Goal: Task Accomplishment & Management: Manage account settings

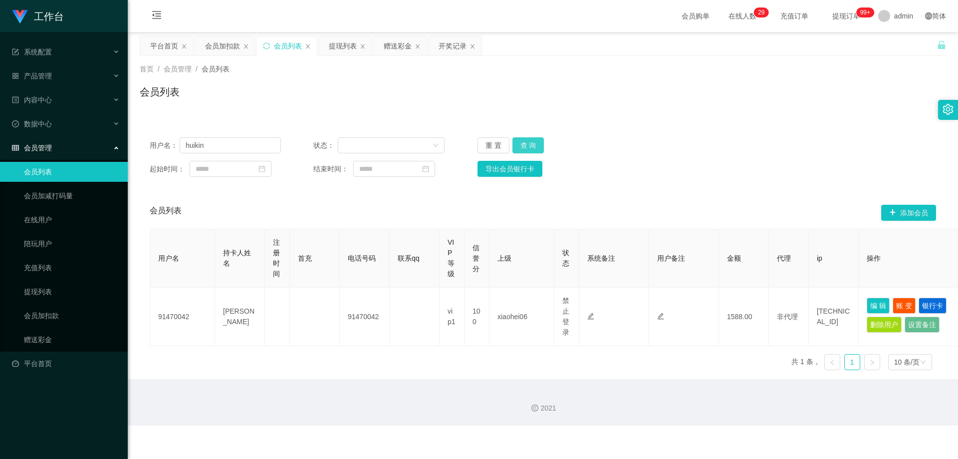
type input "huikin"
drag, startPoint x: 515, startPoint y: 147, endPoint x: 530, endPoint y: 153, distance: 15.7
click at [518, 147] on button "查 询" at bounding box center [528, 145] width 32 height 16
drag, startPoint x: 872, startPoint y: 304, endPoint x: 755, endPoint y: 313, distance: 116.6
click at [870, 304] on button "编 辑" at bounding box center [878, 303] width 23 height 16
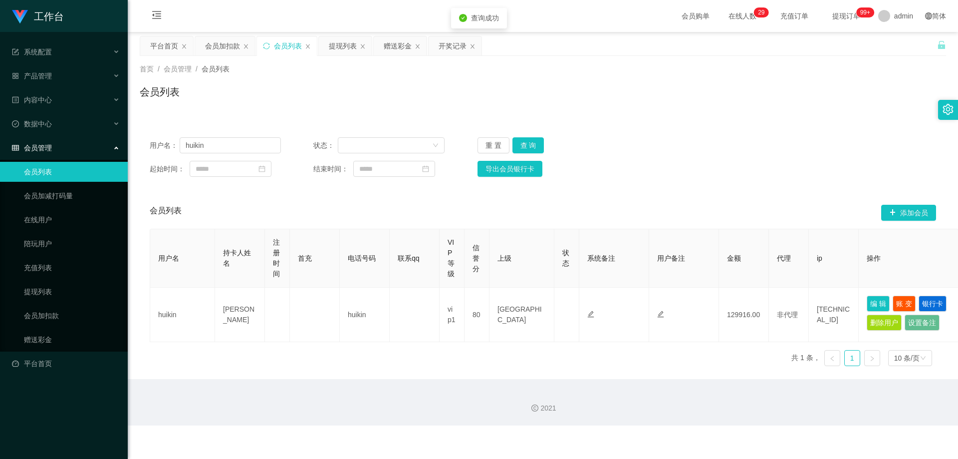
type input "huikin"
type input "[PERSON_NAME]"
type input "80"
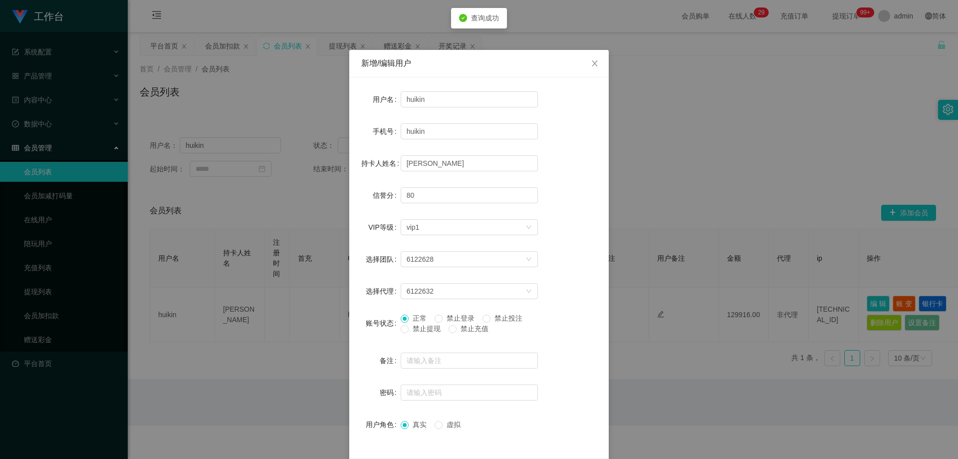
drag, startPoint x: 421, startPoint y: 327, endPoint x: 454, endPoint y: 333, distance: 33.5
click at [426, 327] on span "禁止提现" at bounding box center [427, 328] width 36 height 8
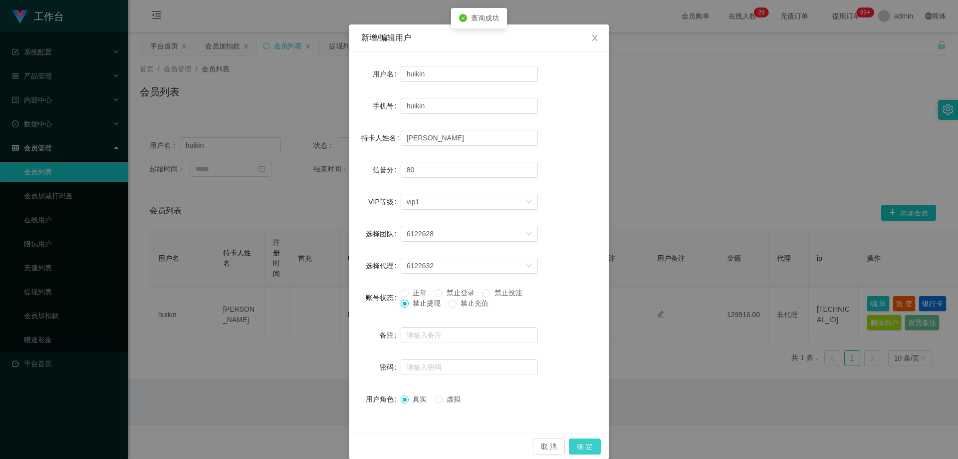
scroll to position [38, 0]
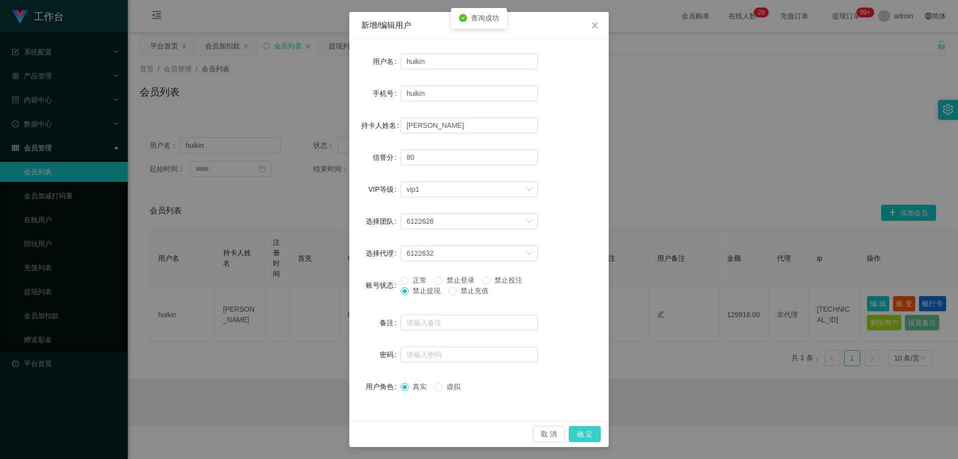
drag, startPoint x: 588, startPoint y: 439, endPoint x: 594, endPoint y: 431, distance: 9.6
click at [587, 439] on button "确 定" at bounding box center [585, 434] width 32 height 16
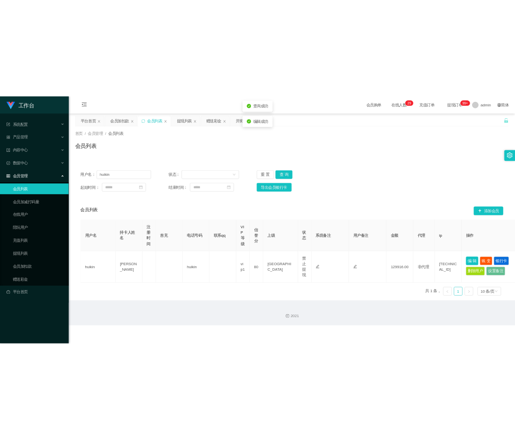
scroll to position [0, 0]
